Goal: Navigation & Orientation: Find specific page/section

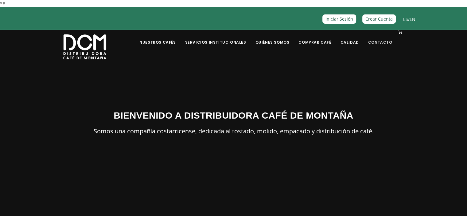
click at [380, 42] on link "Contacto" at bounding box center [381, 37] width 32 height 14
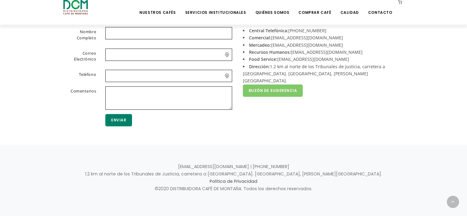
scroll to position [151, 0]
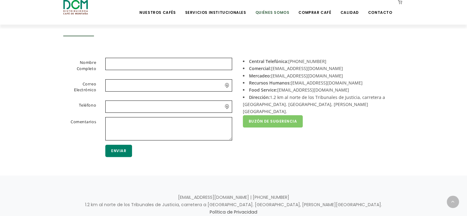
click at [283, 11] on link "Quiénes Somos" at bounding box center [272, 8] width 41 height 14
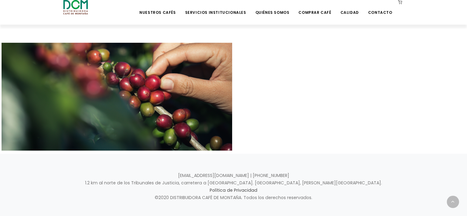
scroll to position [324, 0]
